Goal: Task Accomplishment & Management: Use online tool/utility

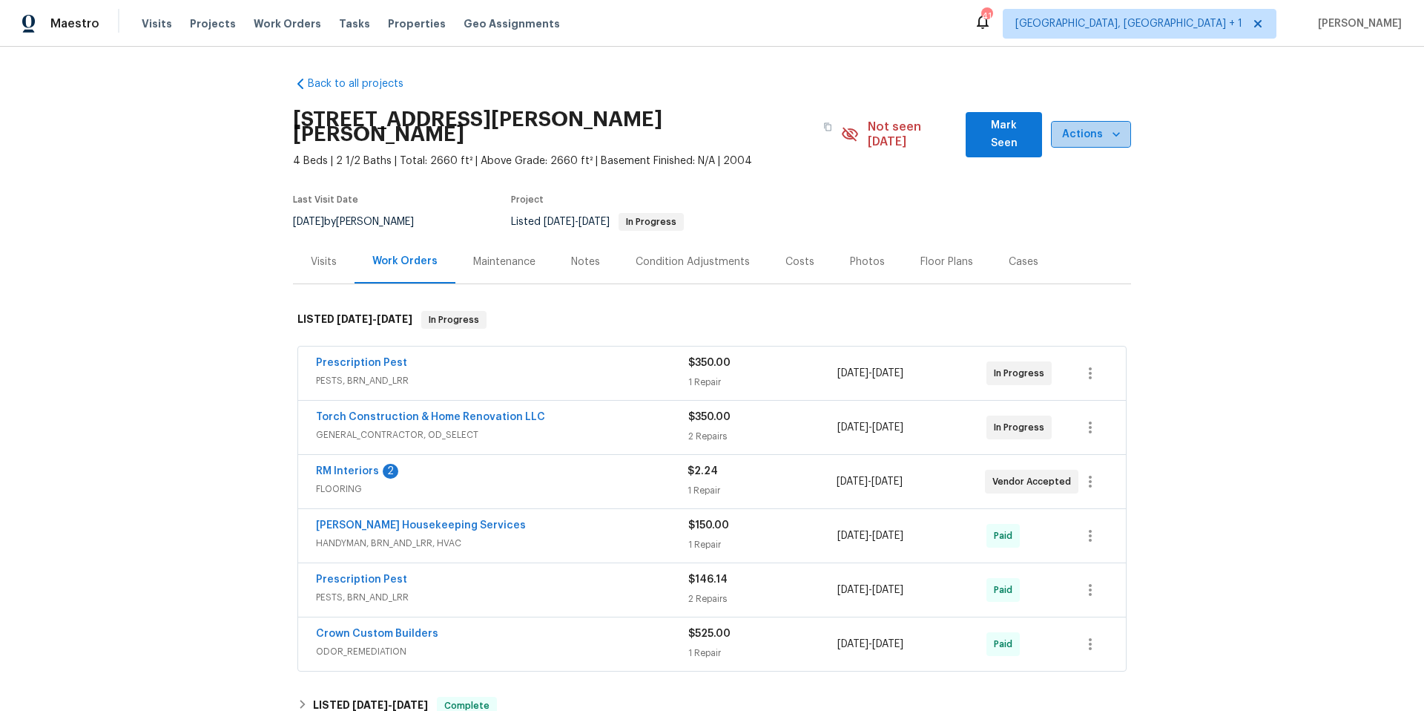
click at [1063, 125] on span "Actions" at bounding box center [1091, 134] width 56 height 19
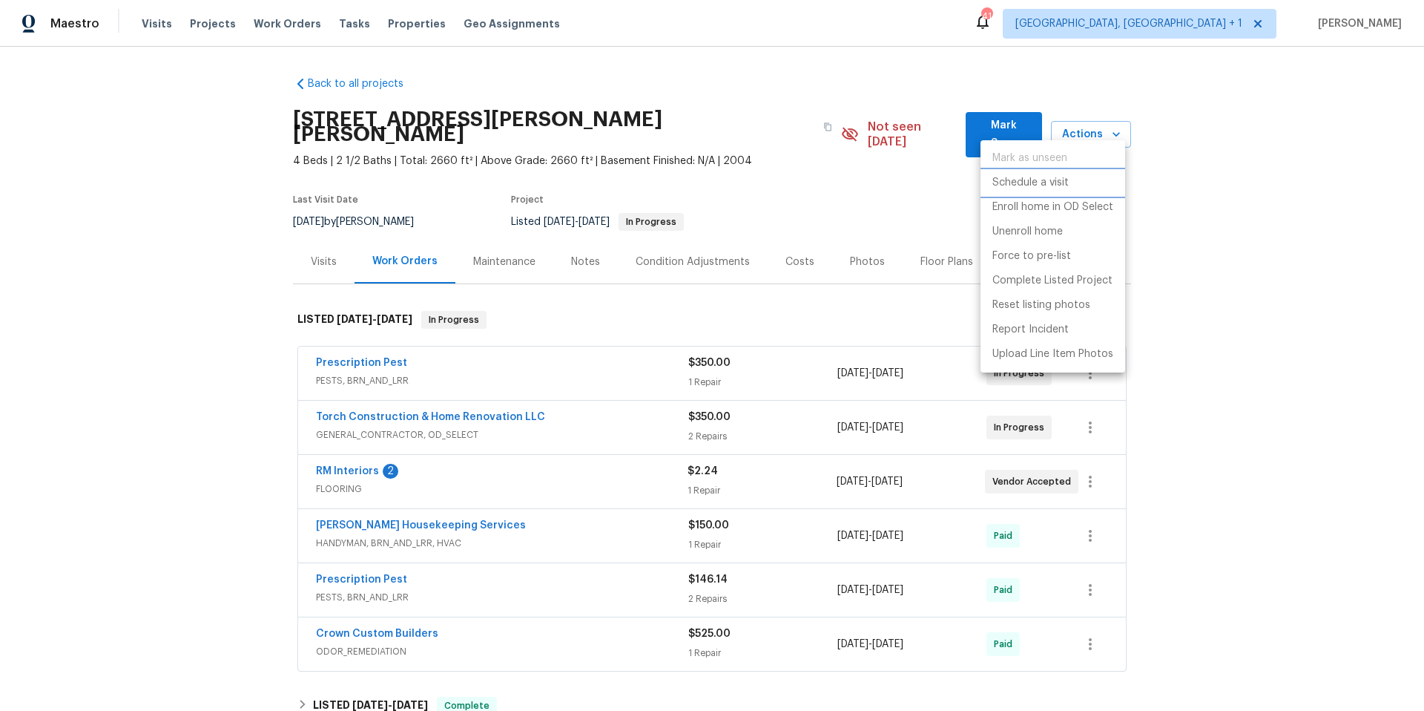
click at [1030, 178] on p "Schedule a visit" at bounding box center [1031, 183] width 76 height 16
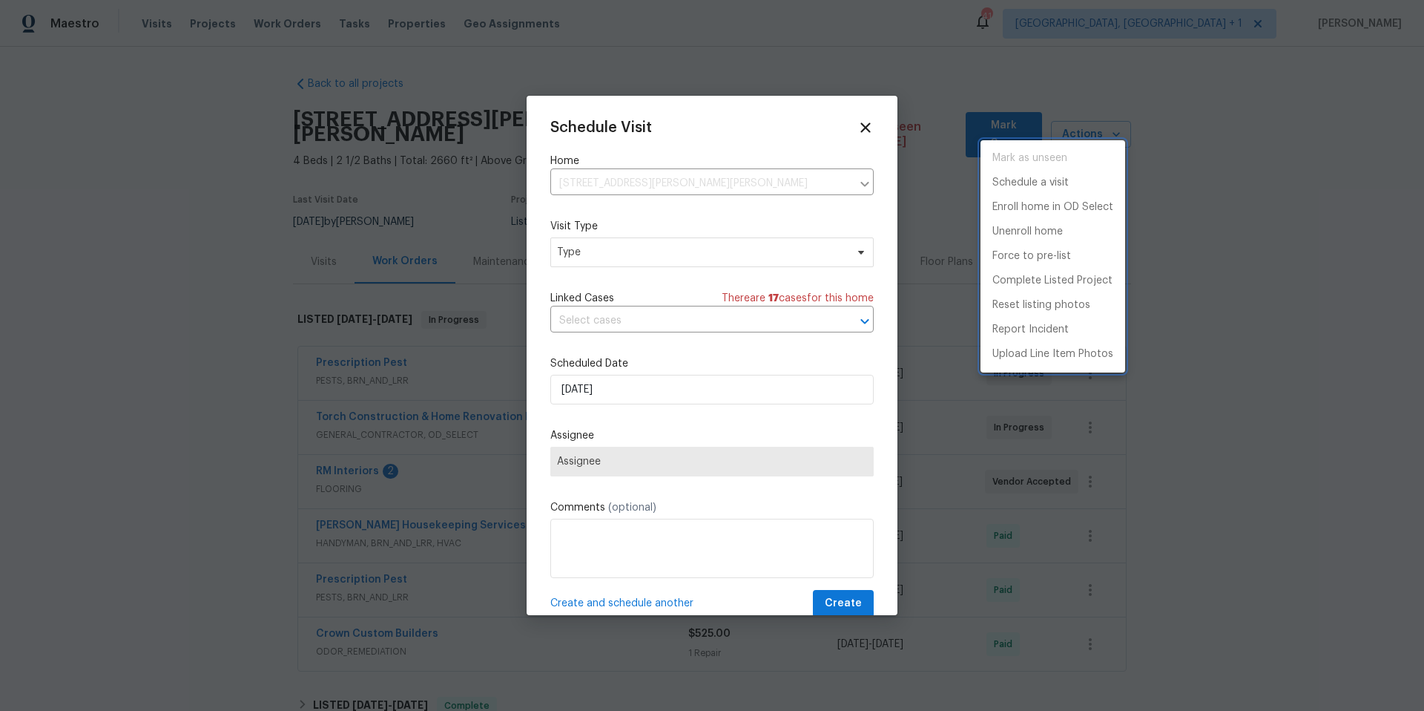
click at [648, 252] on div at bounding box center [712, 355] width 1424 height 711
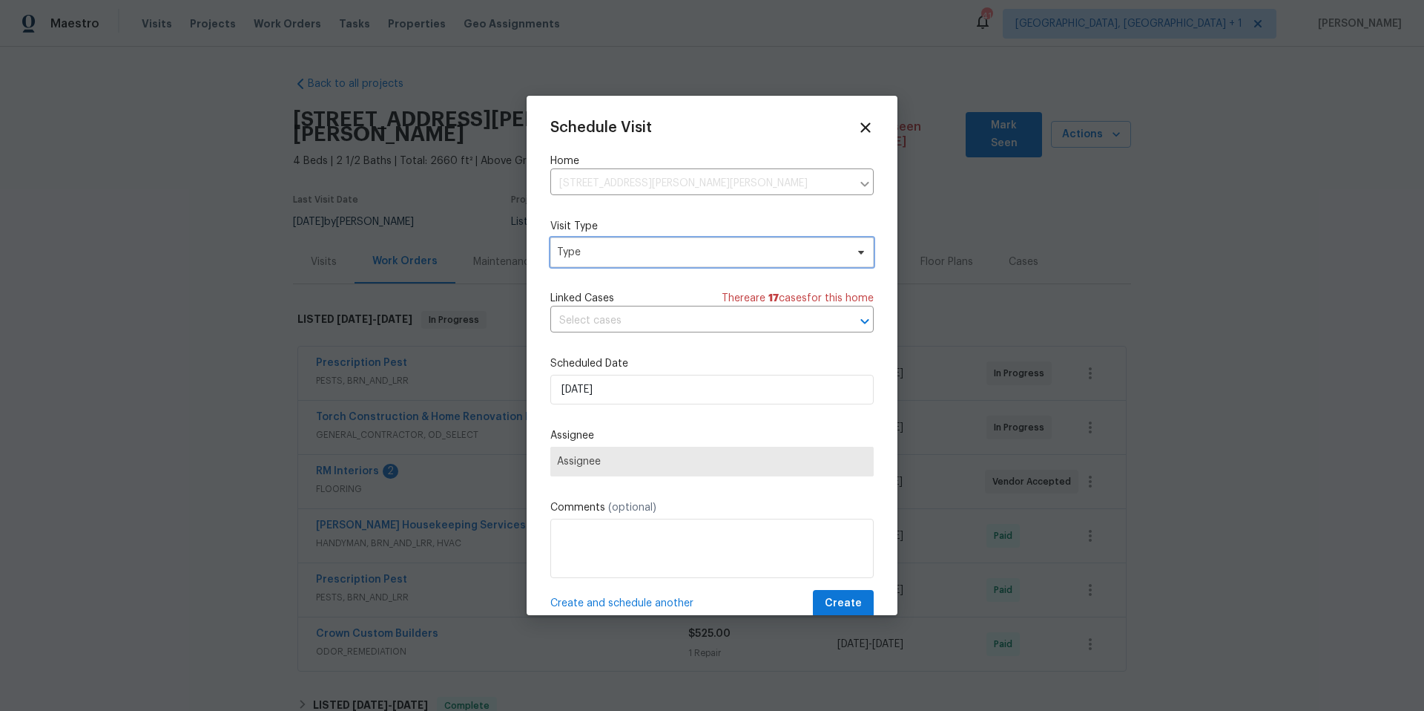
click at [648, 252] on span "Type" at bounding box center [701, 252] width 289 height 15
type input "prog"
click at [585, 347] on div "Progress" at bounding box center [580, 342] width 43 height 15
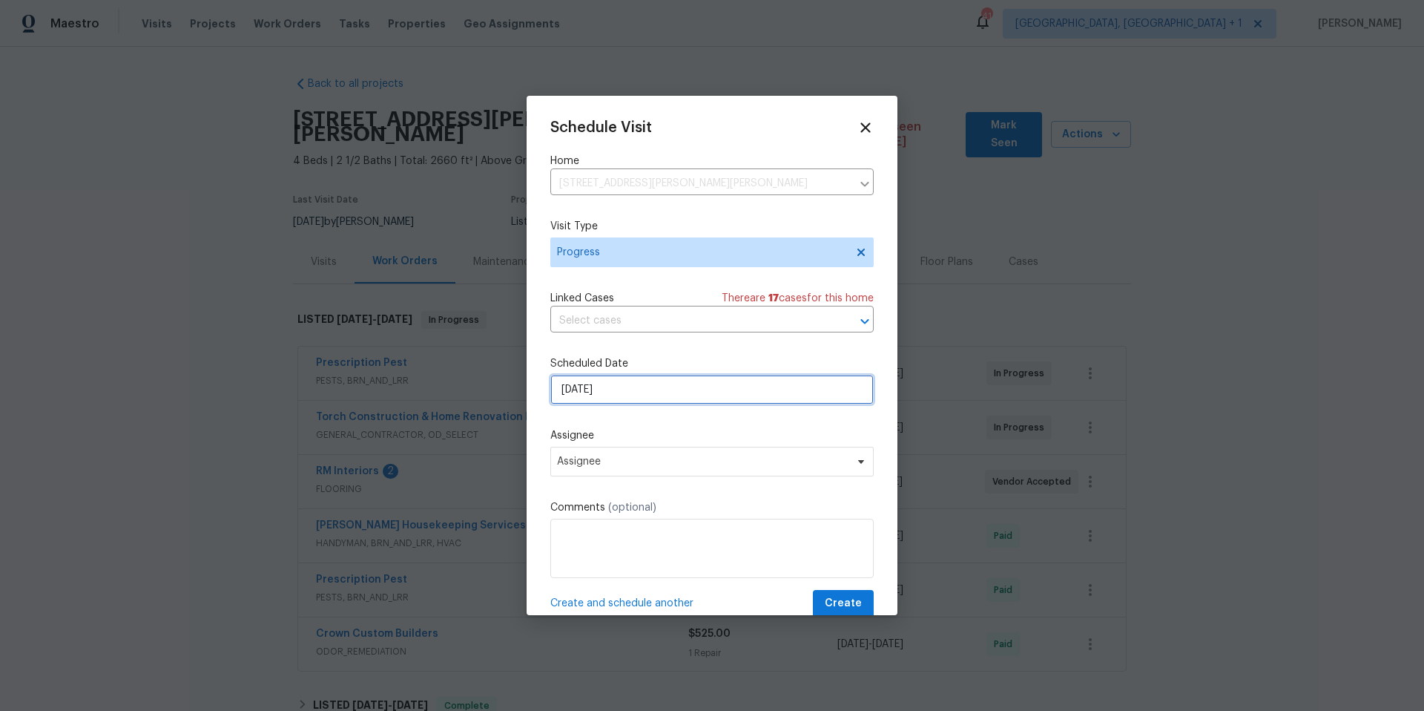
click at [592, 395] on input "[DATE]" at bounding box center [711, 390] width 323 height 30
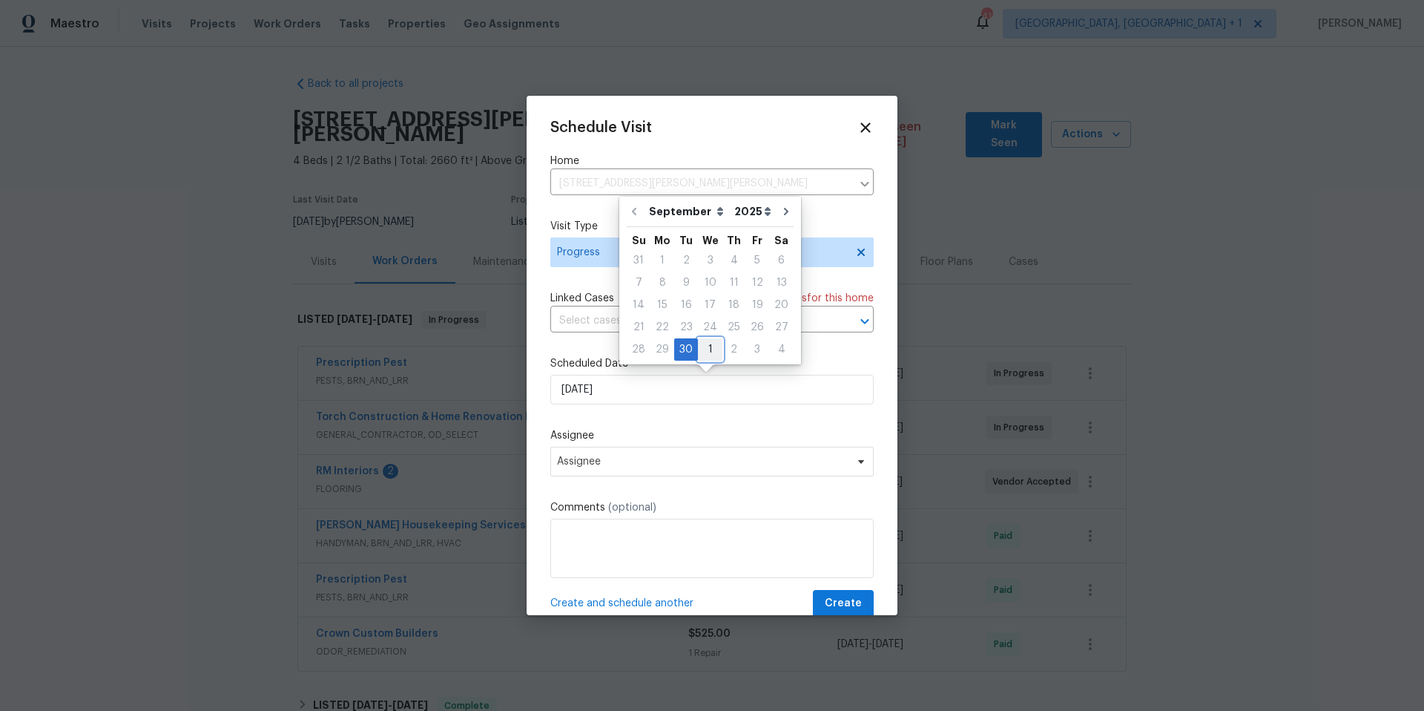
click at [702, 346] on div "1" at bounding box center [710, 349] width 24 height 21
type input "[DATE]"
select select "9"
click at [657, 453] on span "Assignee" at bounding box center [711, 462] width 323 height 30
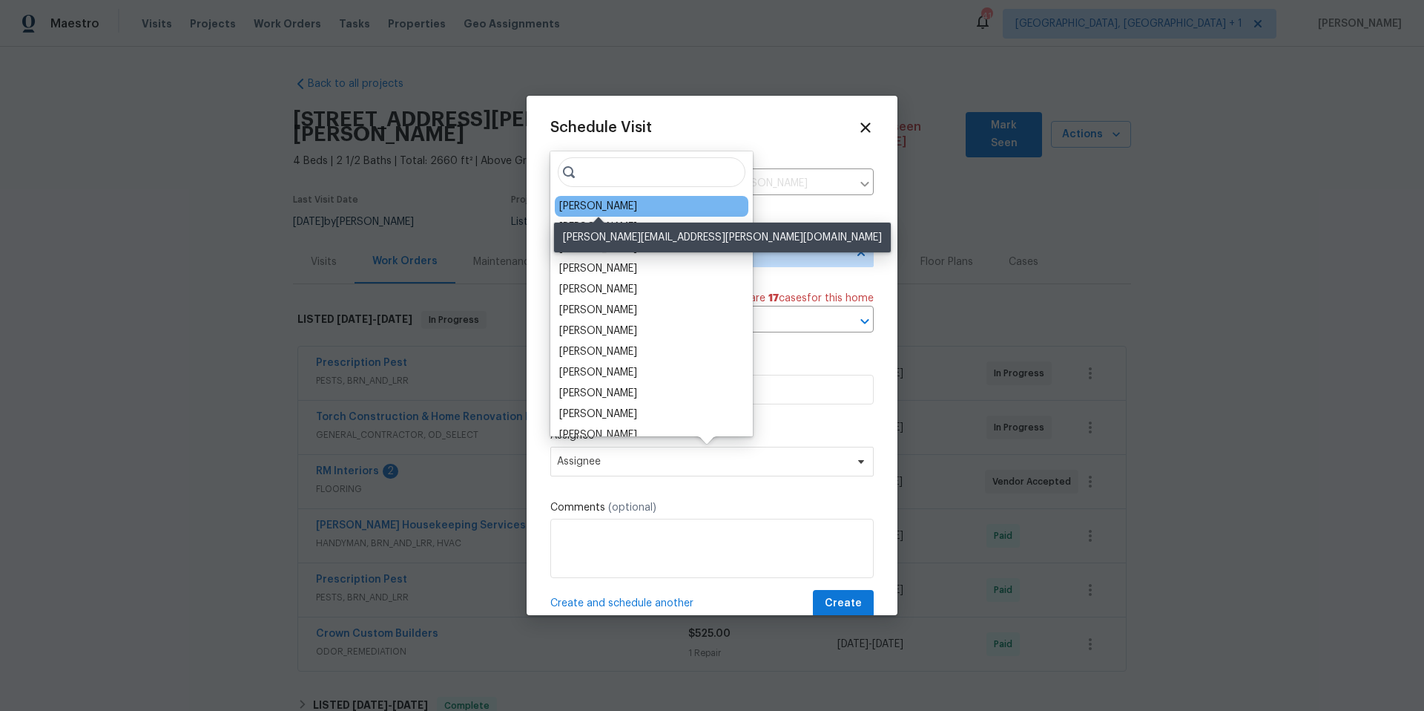
click at [616, 208] on div "[PERSON_NAME]" at bounding box center [598, 206] width 78 height 15
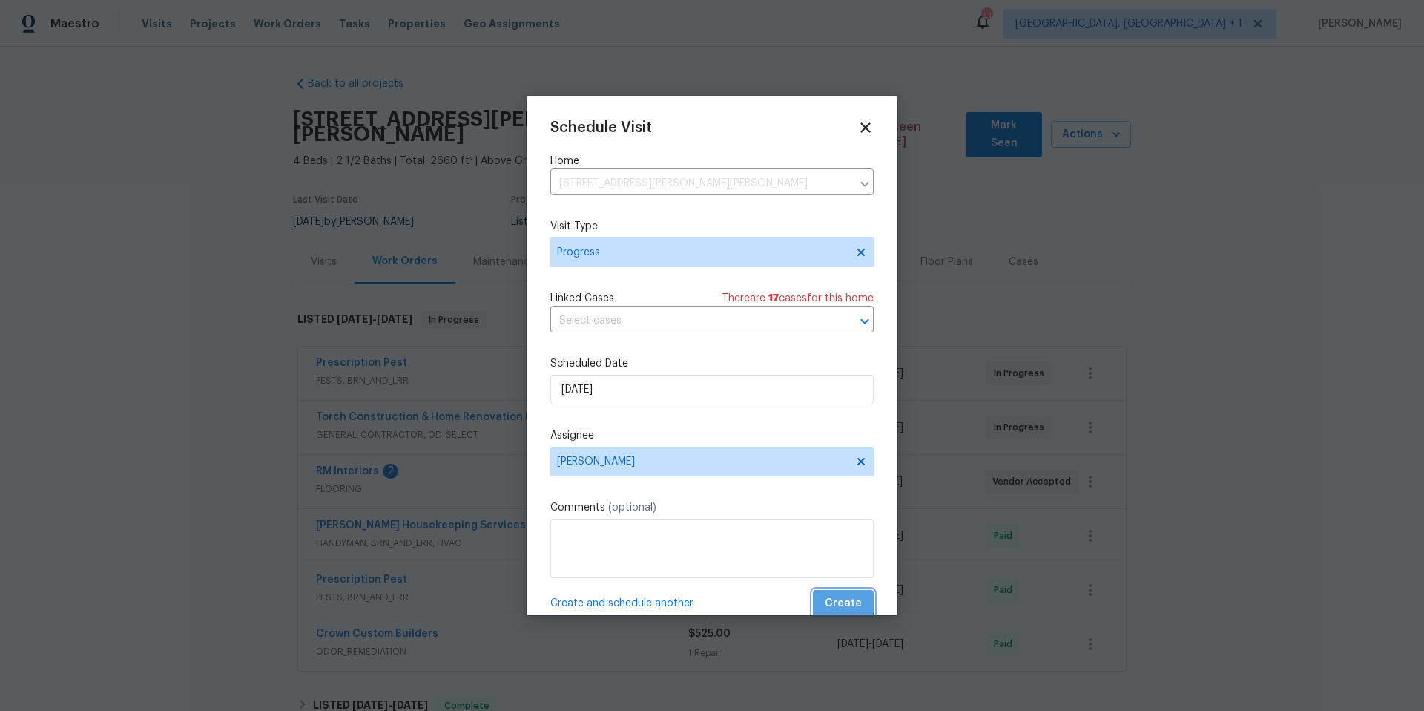
click at [825, 595] on span "Create" at bounding box center [843, 603] width 37 height 19
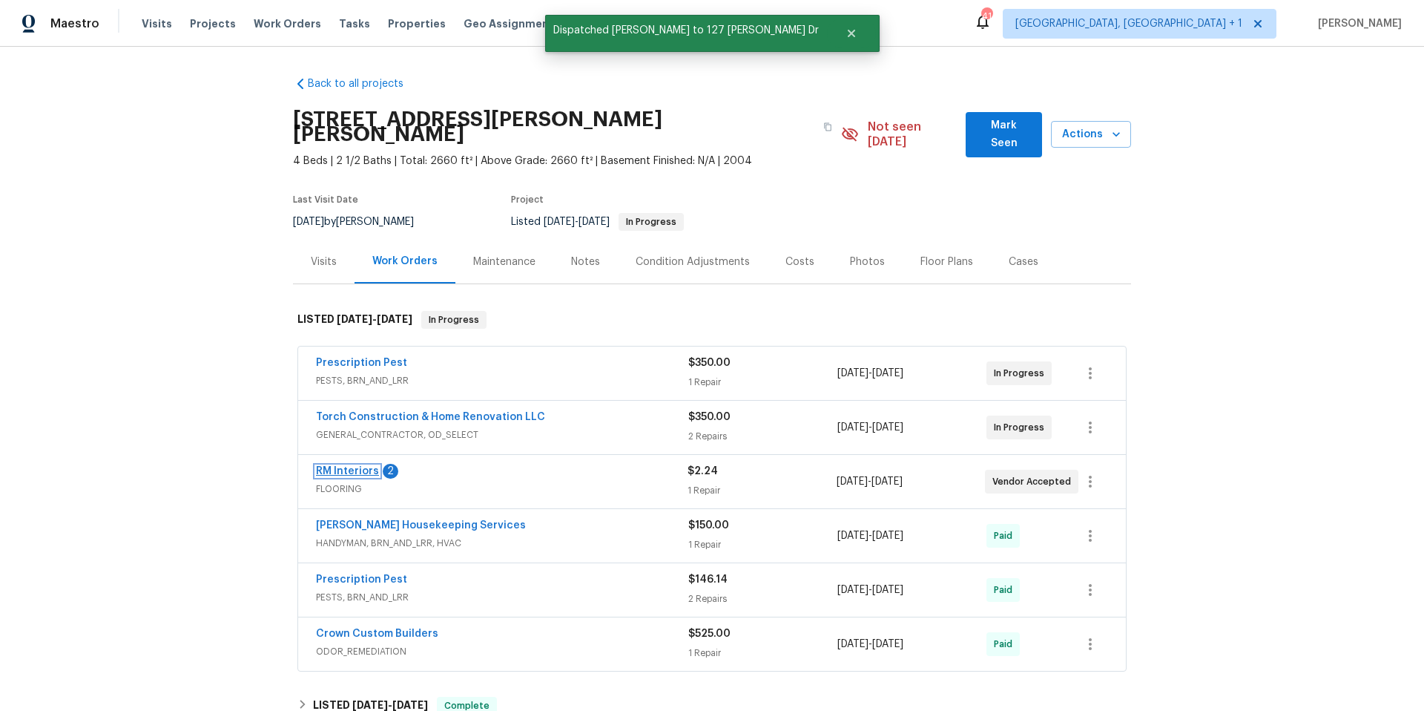
click at [356, 466] on link "RM Interiors" at bounding box center [347, 471] width 63 height 10
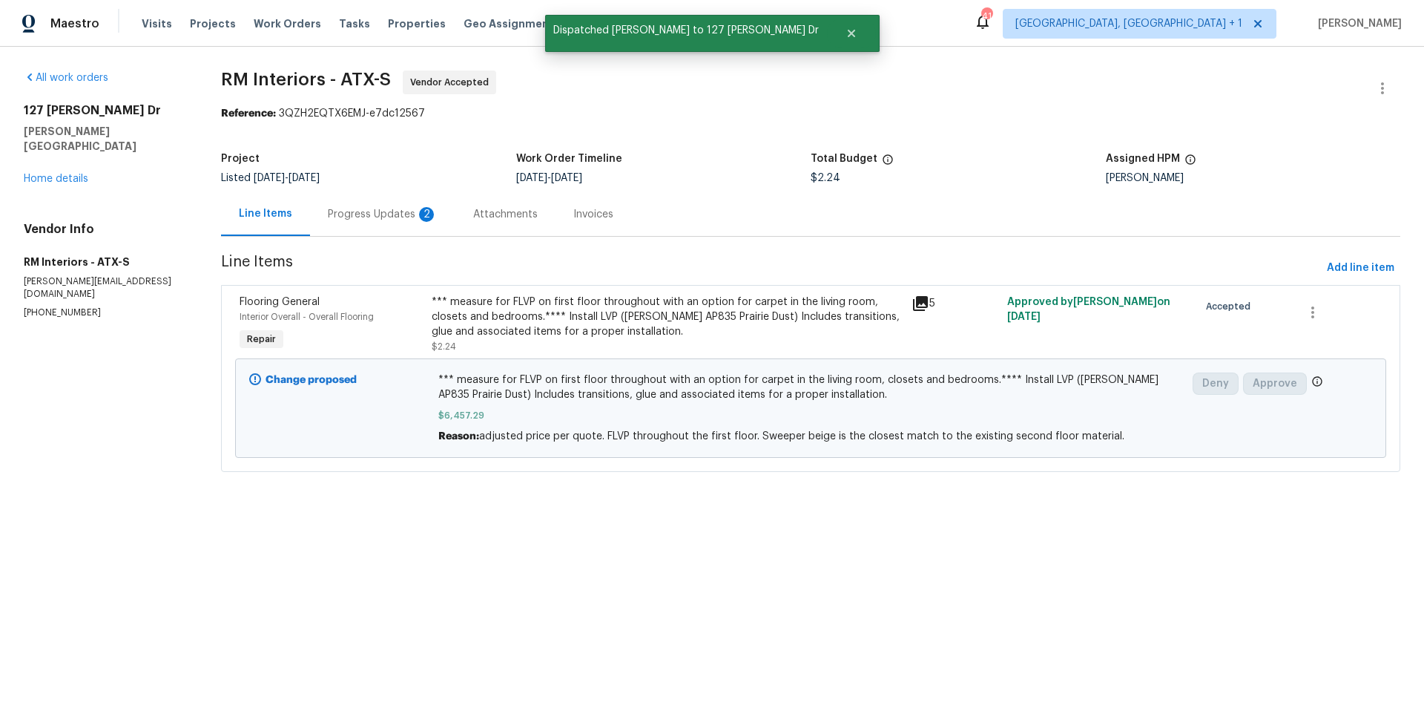
click at [392, 204] on div "Progress Updates 2" at bounding box center [382, 214] width 145 height 44
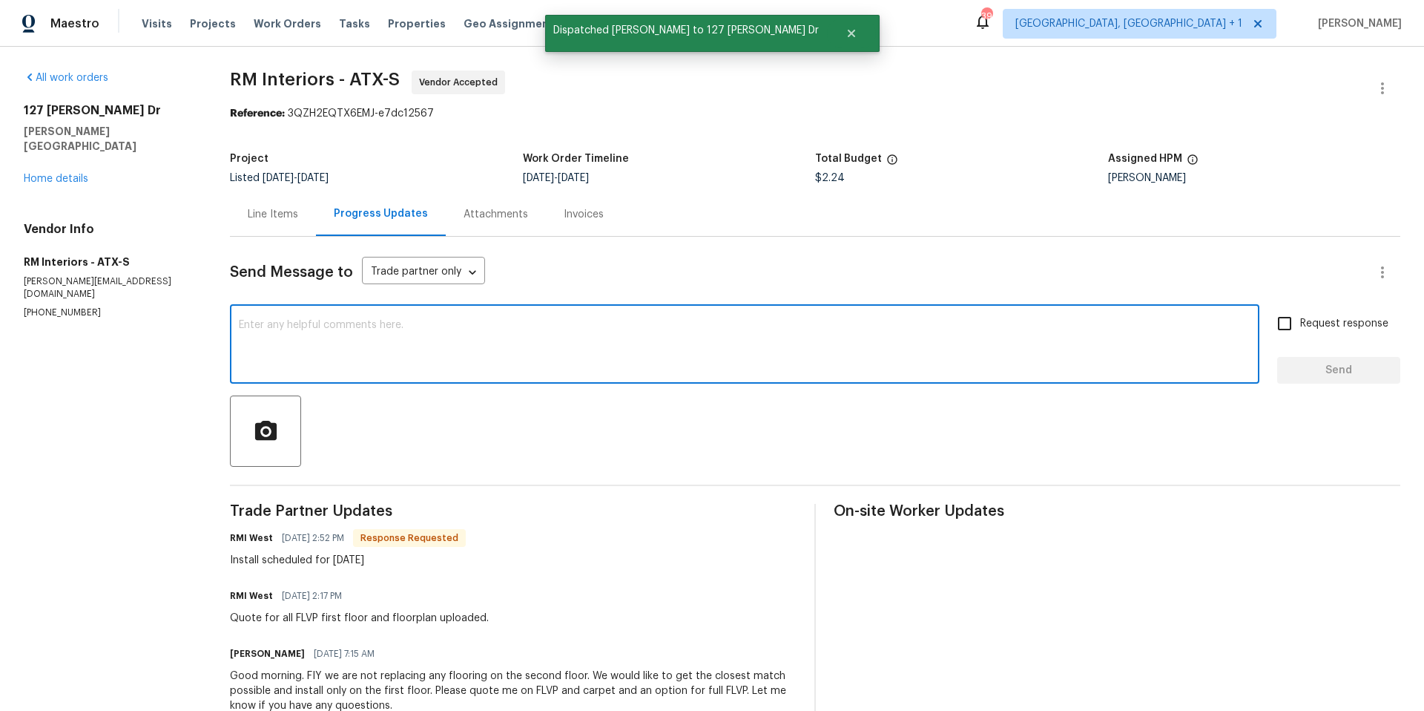
click at [345, 338] on textarea at bounding box center [745, 346] width 1012 height 52
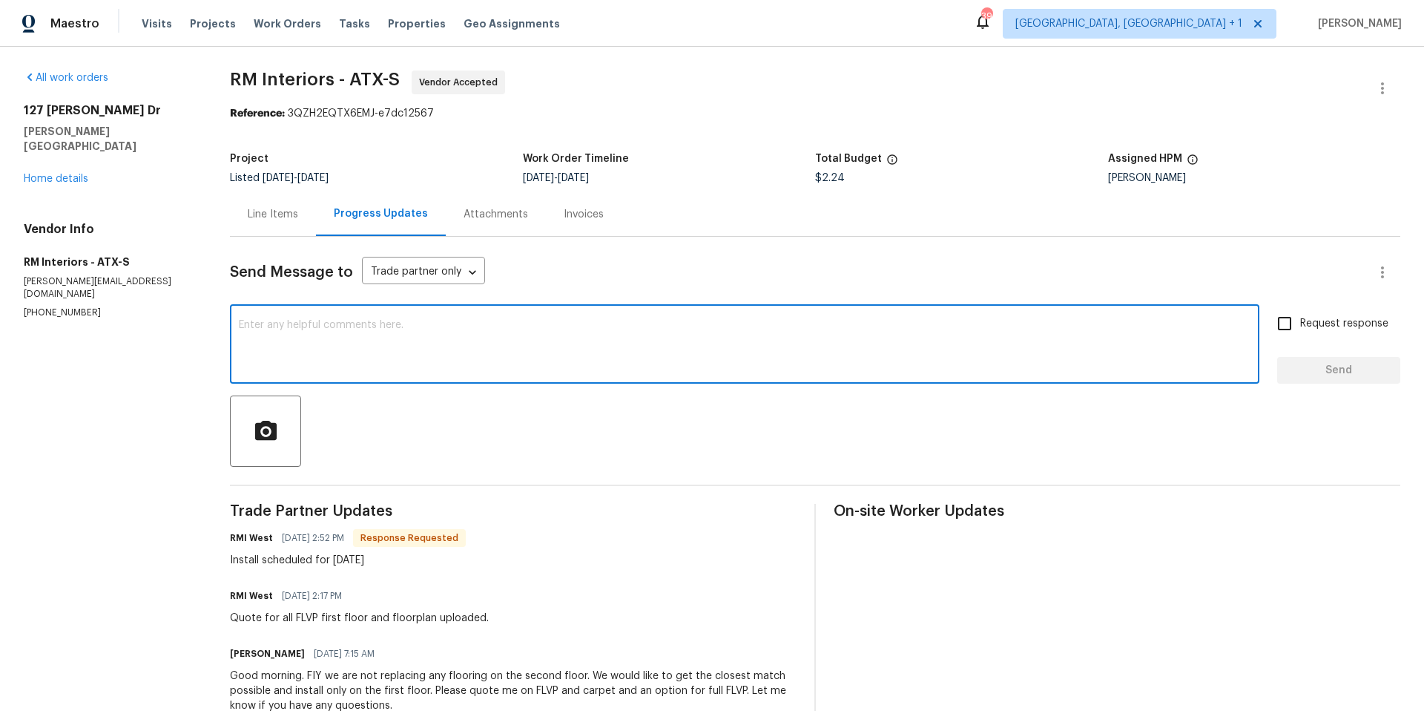
type textarea "h"
type textarea "Great, thank you"
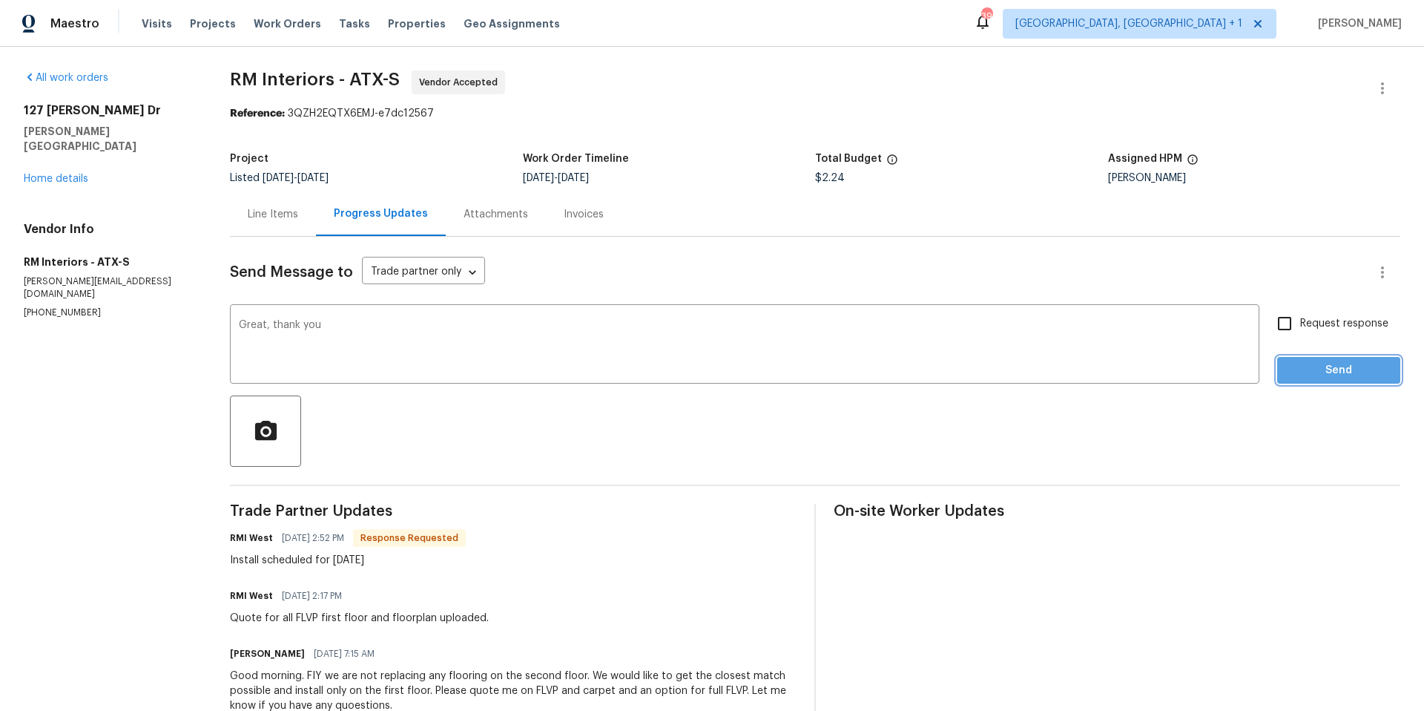
click at [1353, 360] on button "Send" at bounding box center [1339, 370] width 123 height 27
